Goal: Task Accomplishment & Management: Manage account settings

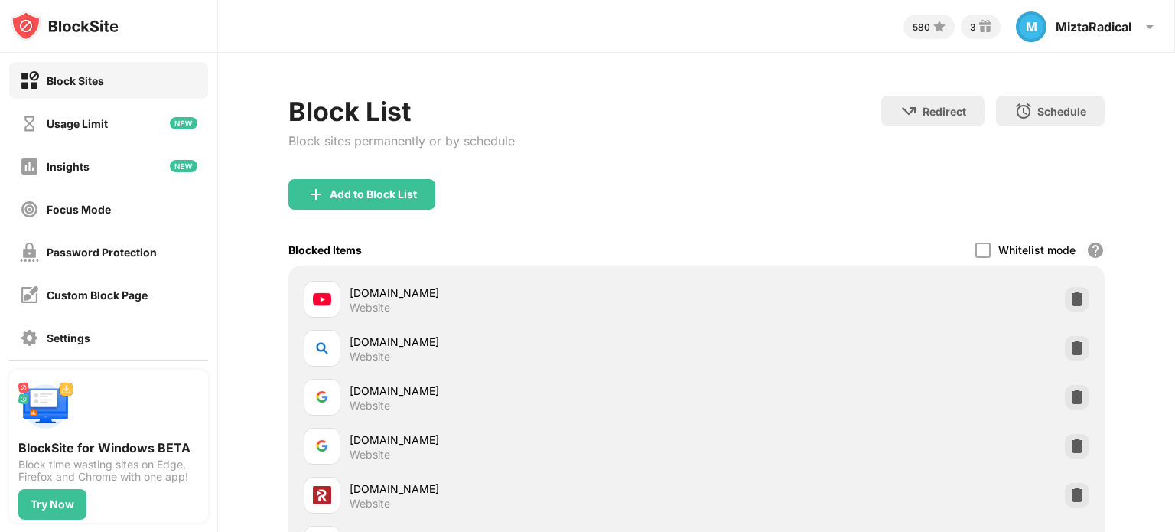
scroll to position [140, 0]
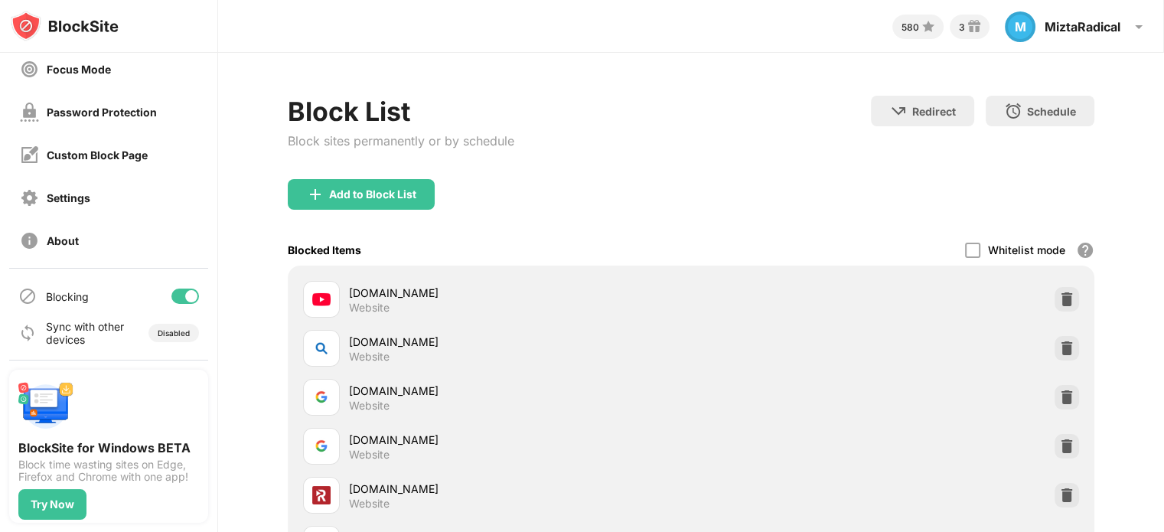
click at [172, 293] on div at bounding box center [185, 295] width 28 height 15
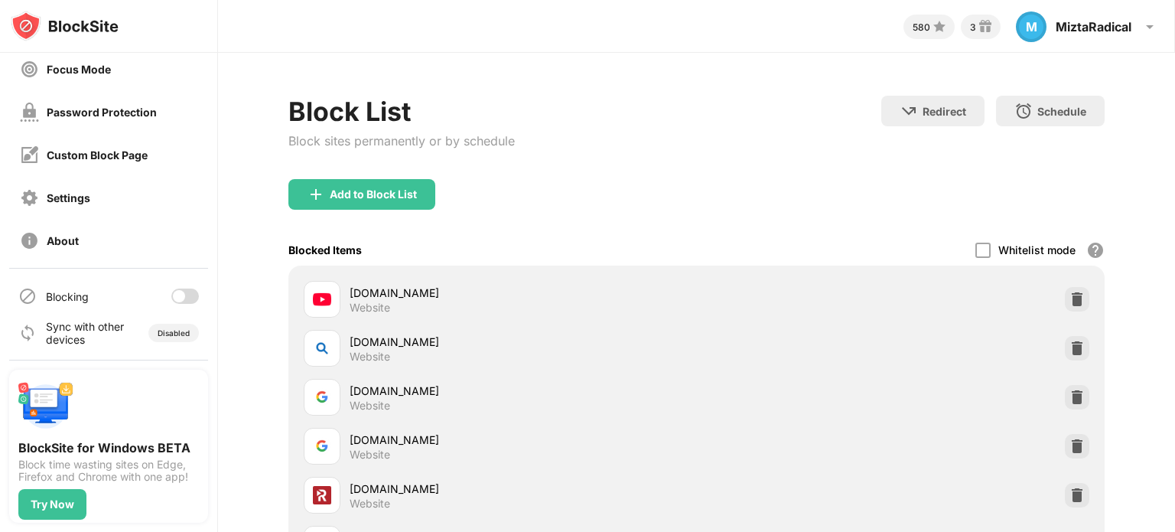
click at [183, 297] on div at bounding box center [185, 295] width 28 height 15
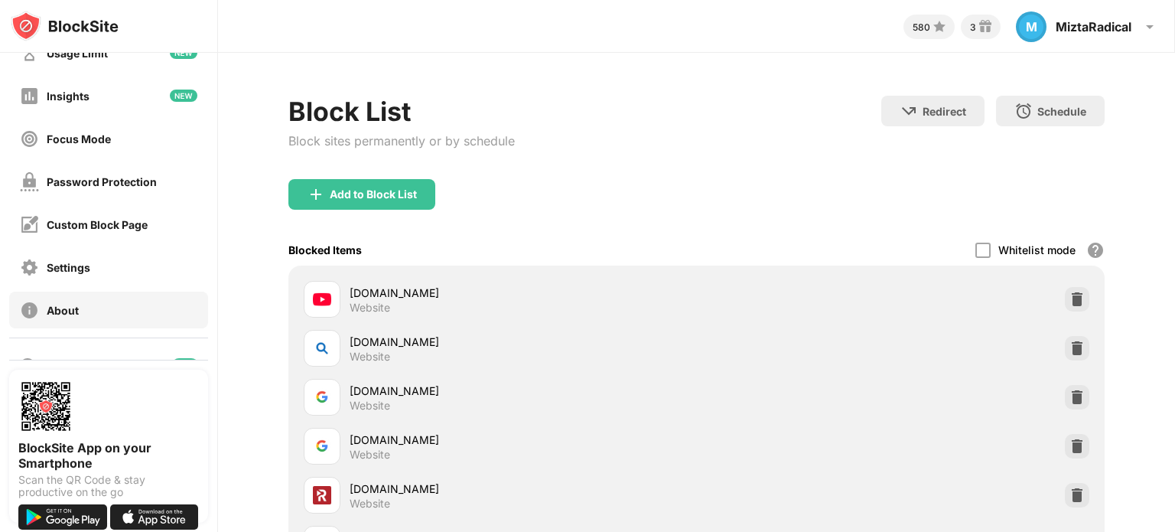
scroll to position [140, 0]
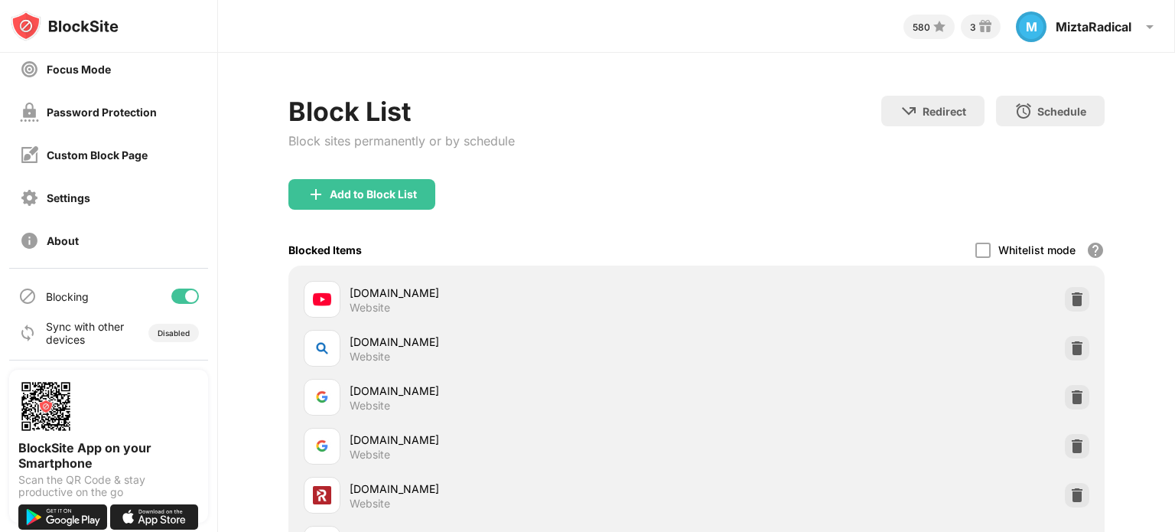
click at [185, 298] on div at bounding box center [191, 296] width 12 height 12
click at [179, 294] on div at bounding box center [185, 295] width 28 height 15
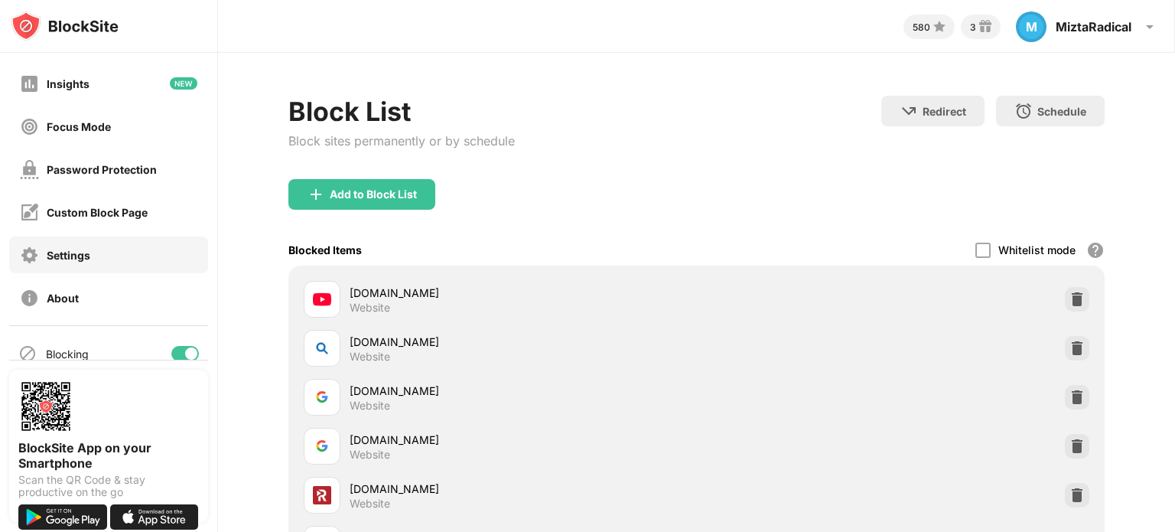
scroll to position [140, 0]
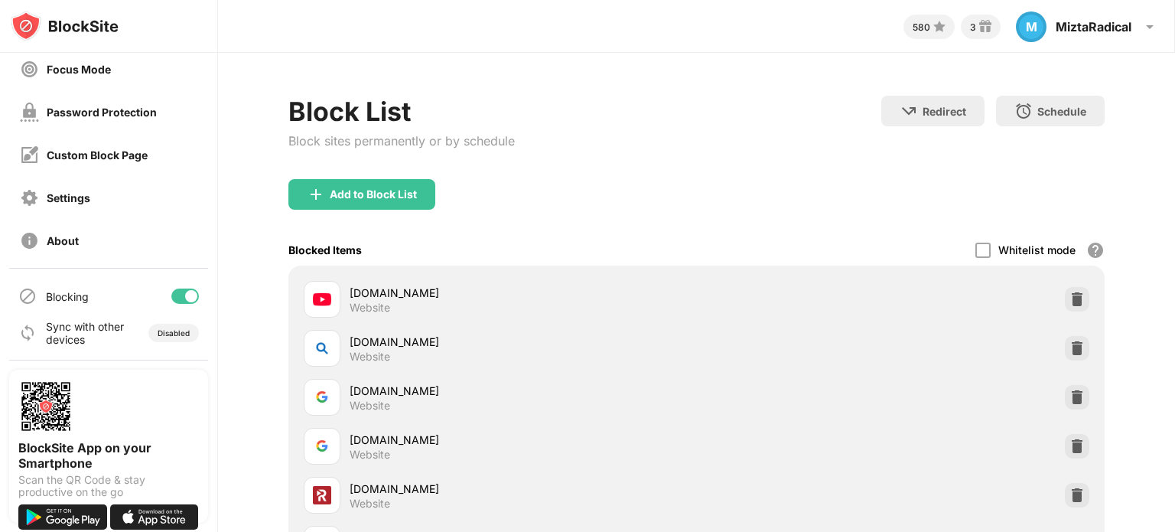
click at [171, 296] on div at bounding box center [185, 295] width 28 height 15
click at [173, 290] on div at bounding box center [179, 296] width 12 height 12
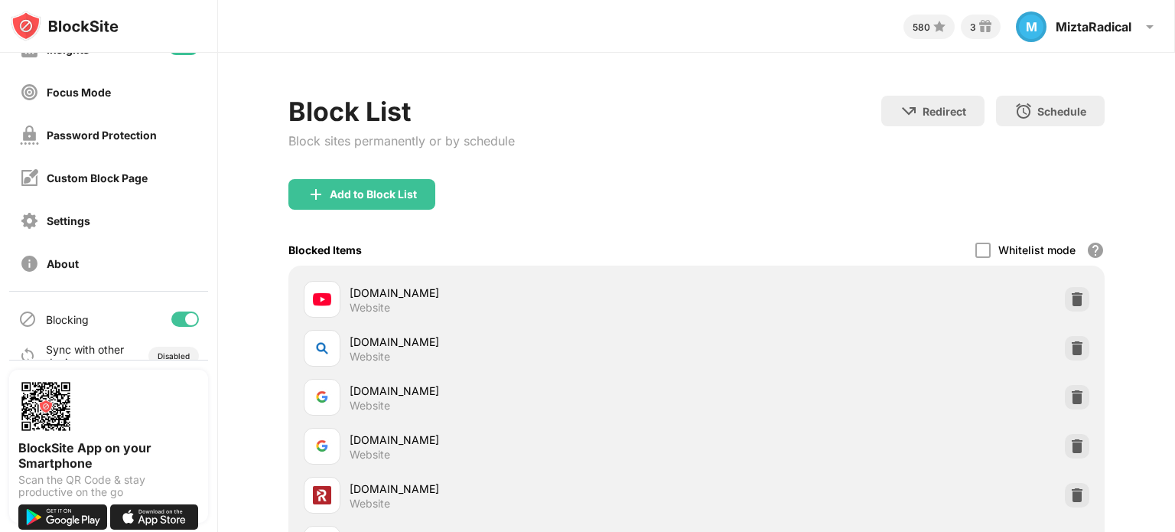
scroll to position [140, 0]
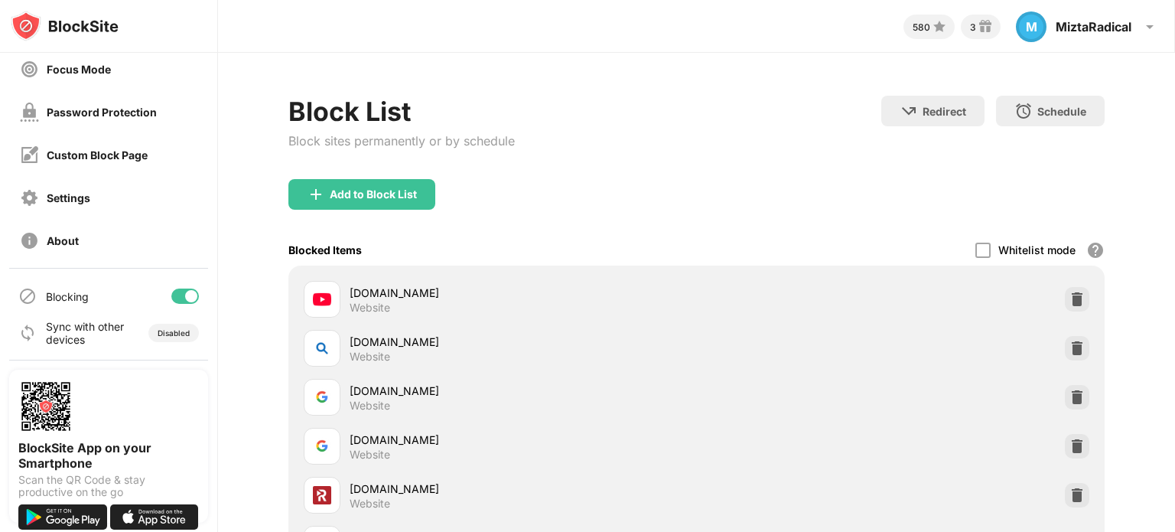
click at [185, 293] on div at bounding box center [191, 296] width 12 height 12
click at [184, 284] on div "Blocking" at bounding box center [108, 296] width 199 height 37
click at [175, 295] on div at bounding box center [185, 295] width 28 height 15
